Goal: Task Accomplishment & Management: Manage account settings

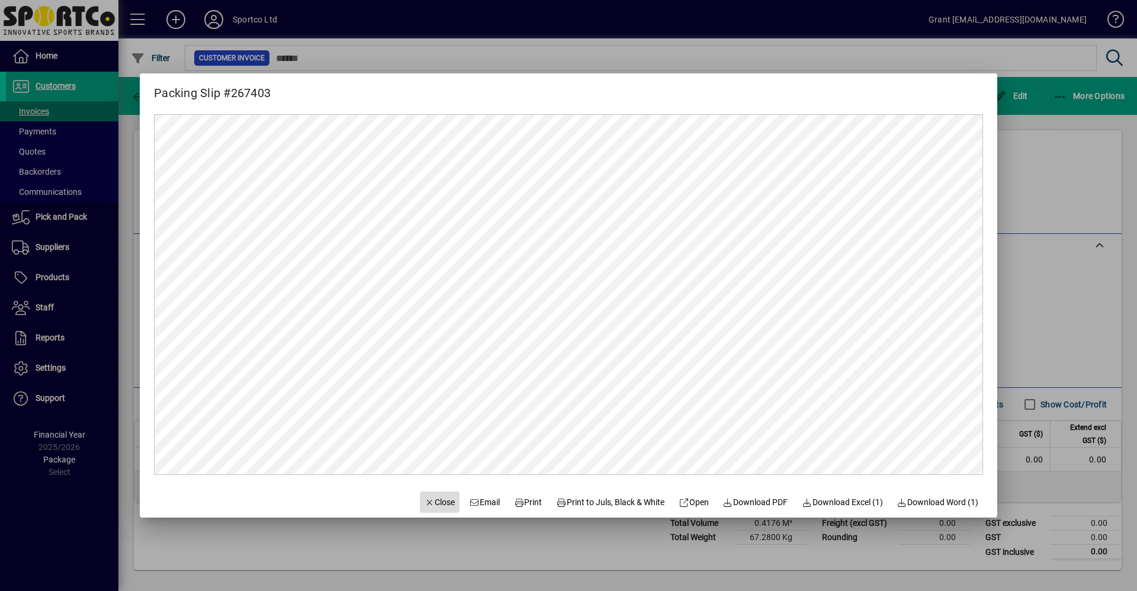
click at [425, 508] on span "Close" at bounding box center [440, 502] width 31 height 12
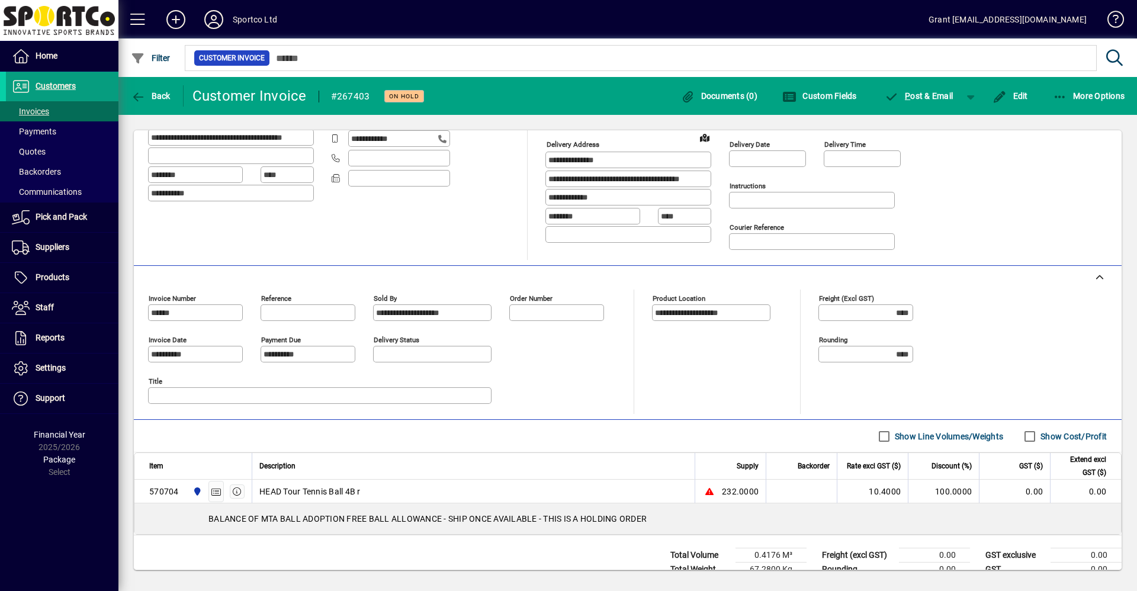
scroll to position [110, 0]
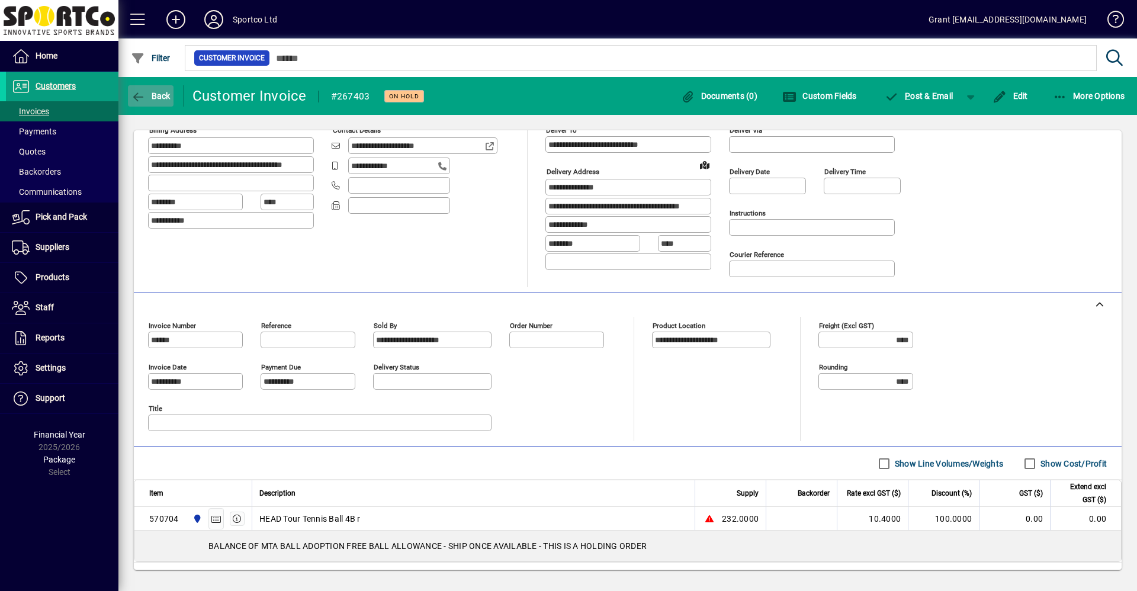
click at [165, 96] on span "Back" at bounding box center [151, 95] width 40 height 9
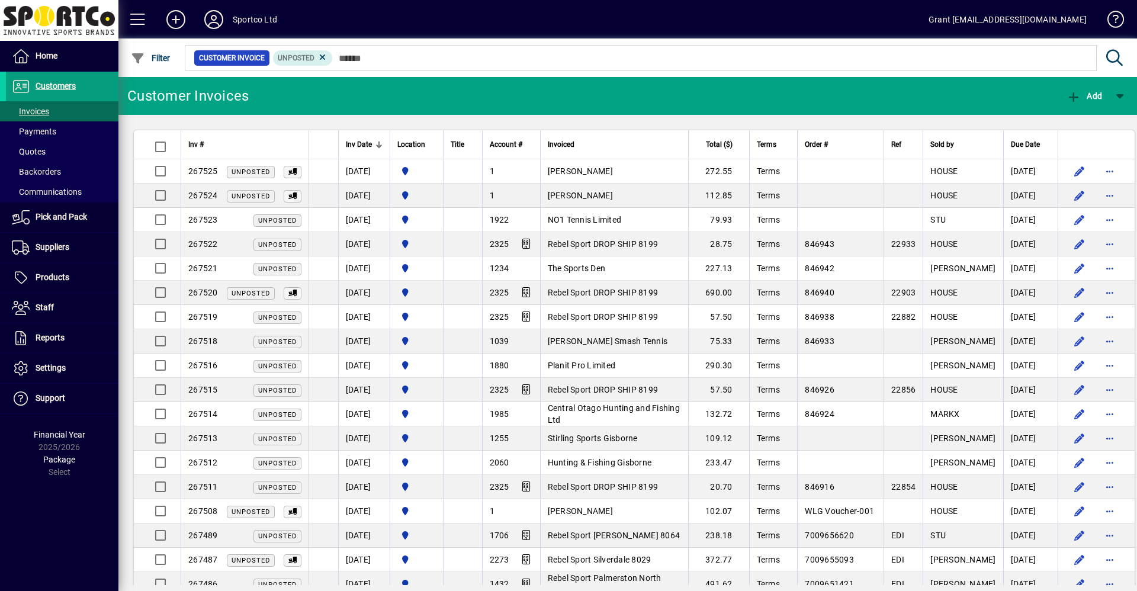
click at [619, 339] on span "[PERSON_NAME] Smash Tennis" at bounding box center [608, 340] width 120 height 9
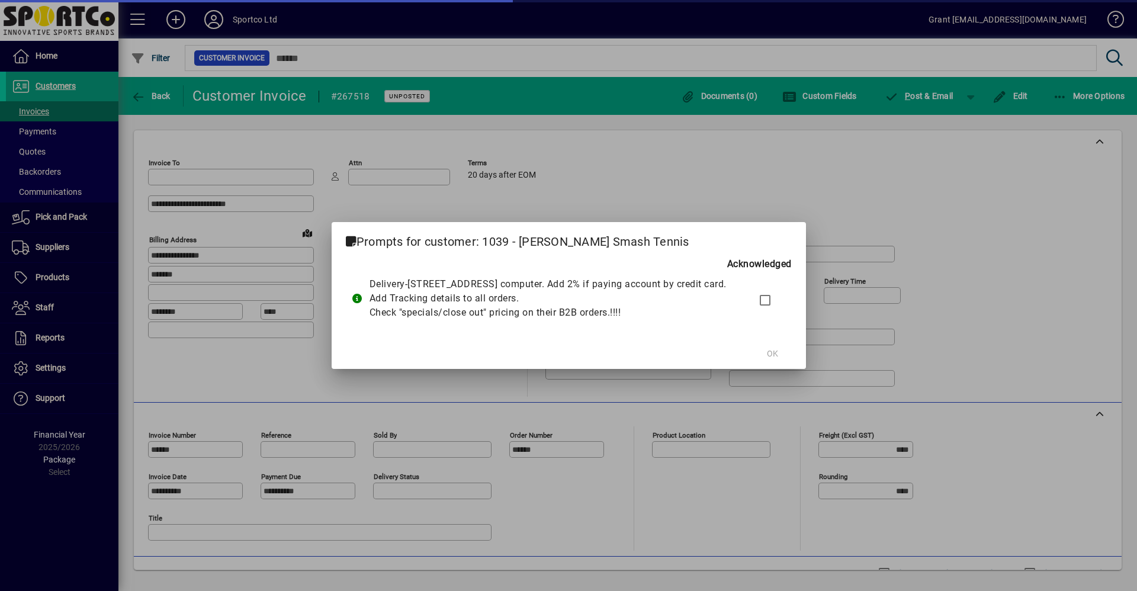
type input "**********"
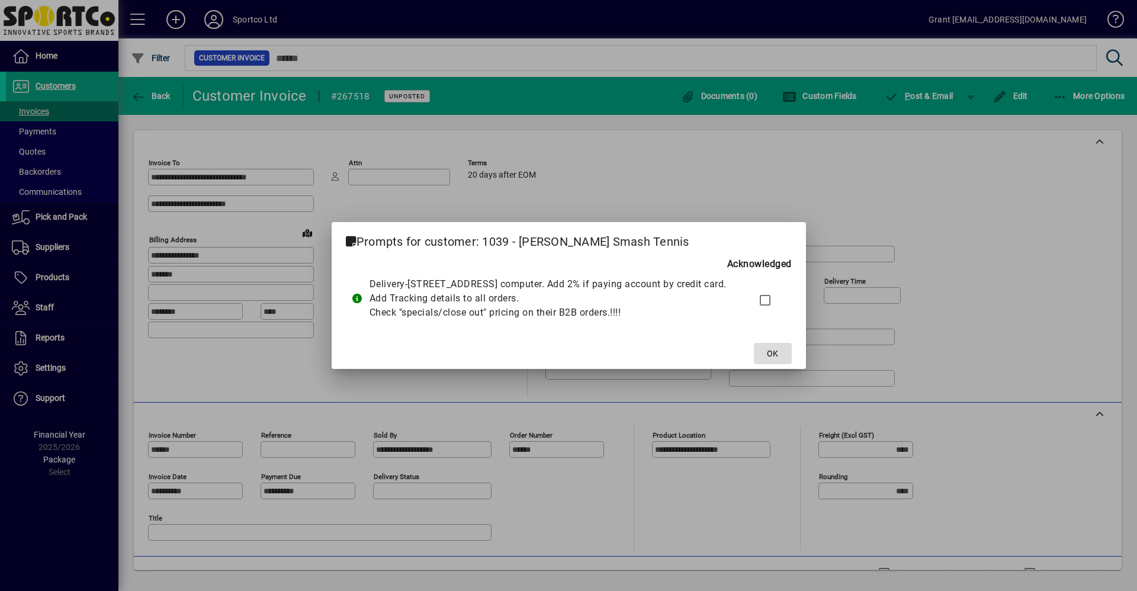
click at [778, 360] on span "OK" at bounding box center [772, 354] width 11 height 12
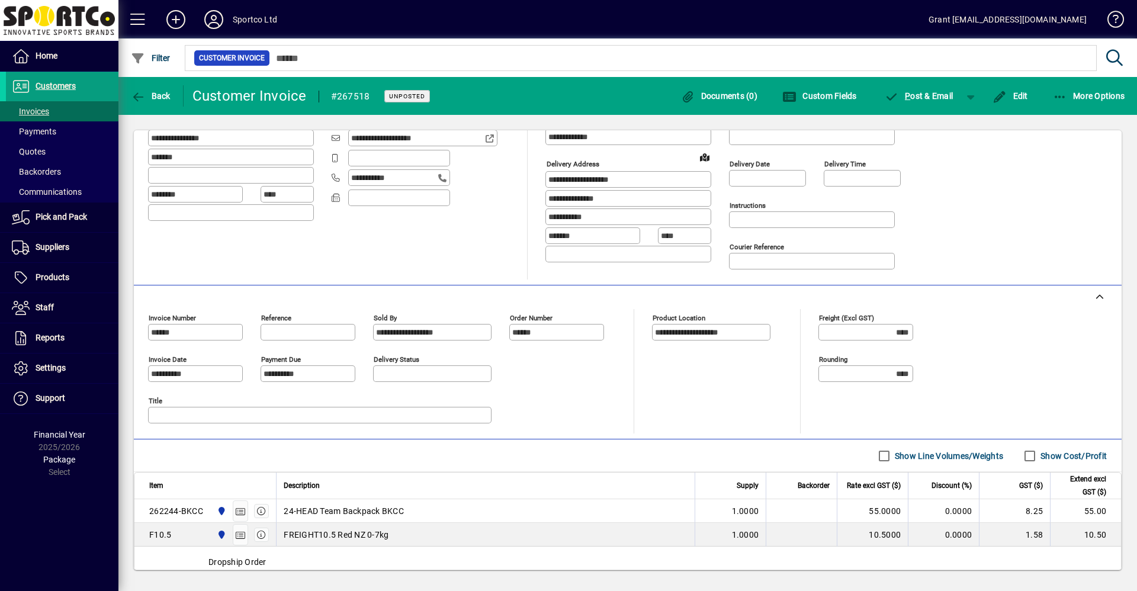
scroll to position [118, 0]
click at [259, 507] on icon "button" at bounding box center [261, 510] width 11 height 8
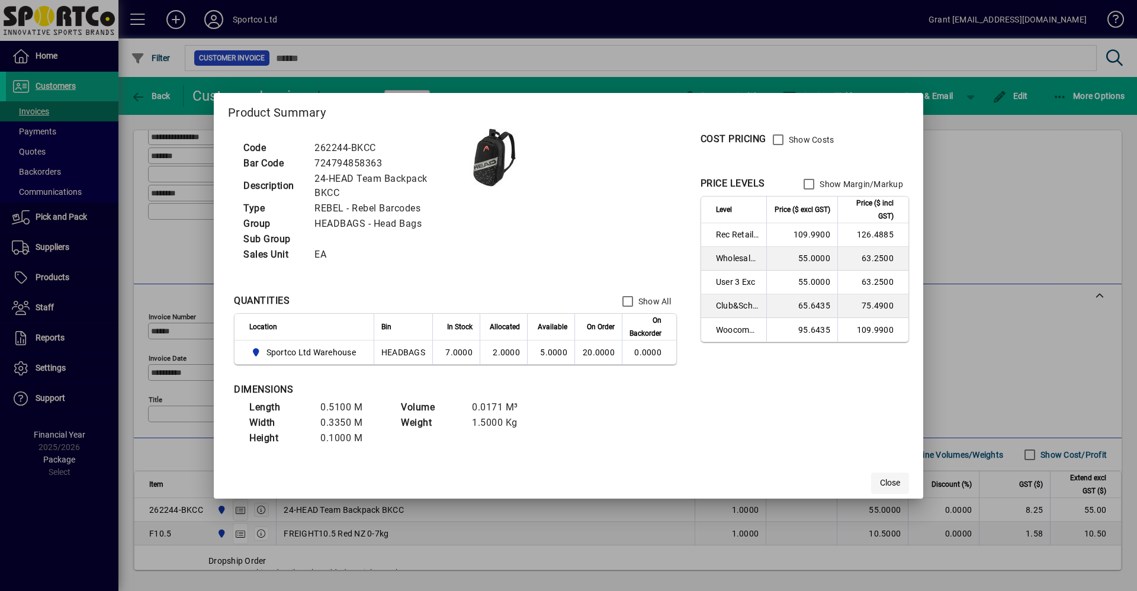
click at [901, 482] on span "button" at bounding box center [890, 483] width 38 height 28
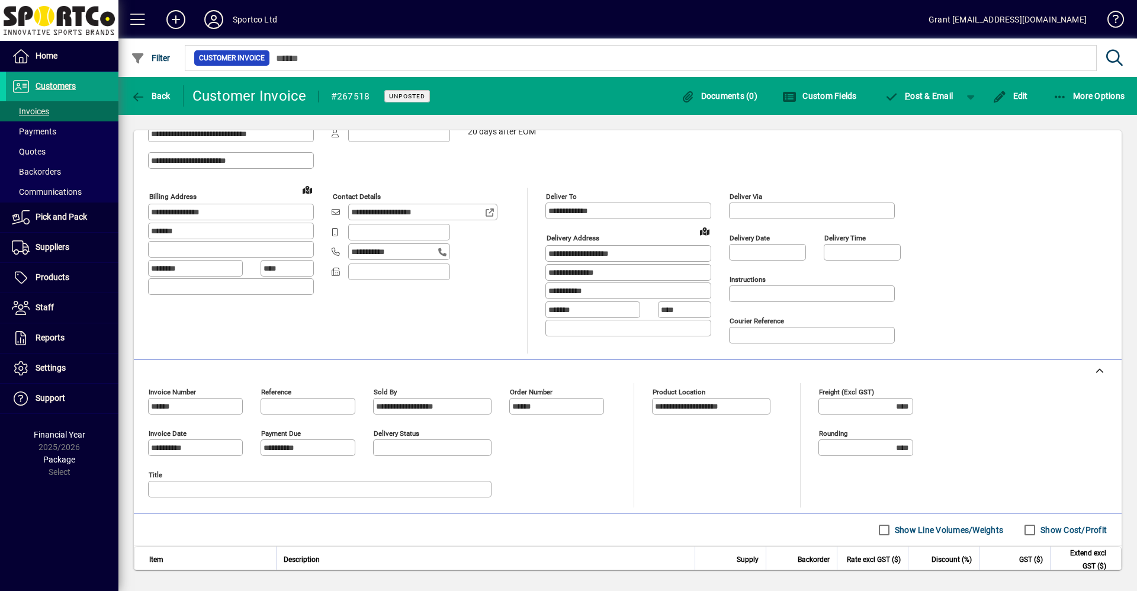
scroll to position [0, 0]
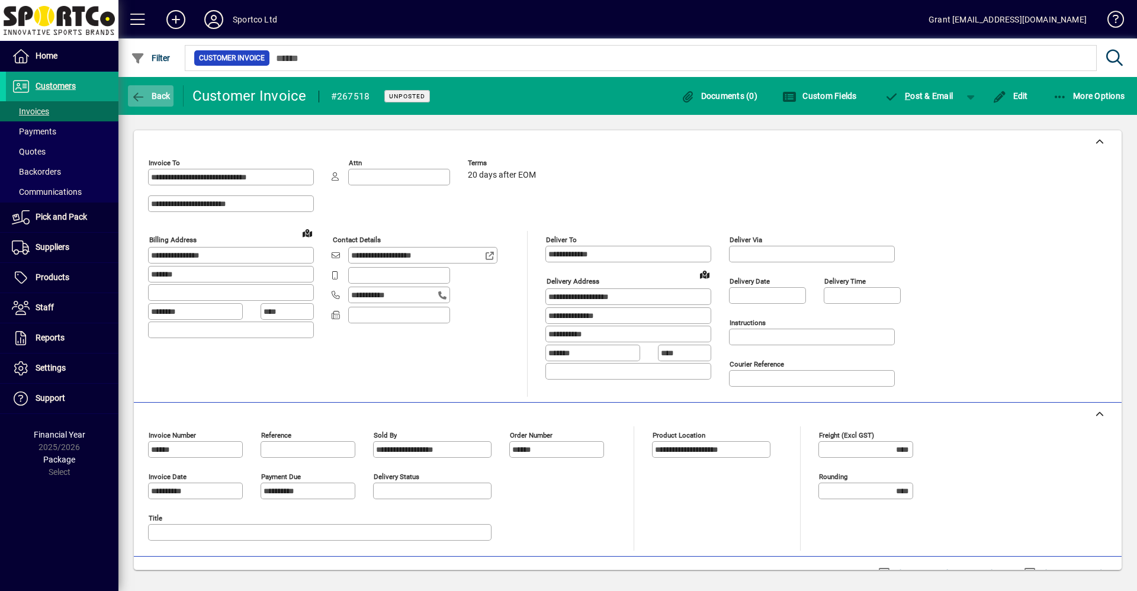
click at [155, 91] on span "Back" at bounding box center [151, 95] width 40 height 9
